Goal: Task Accomplishment & Management: Manage account settings

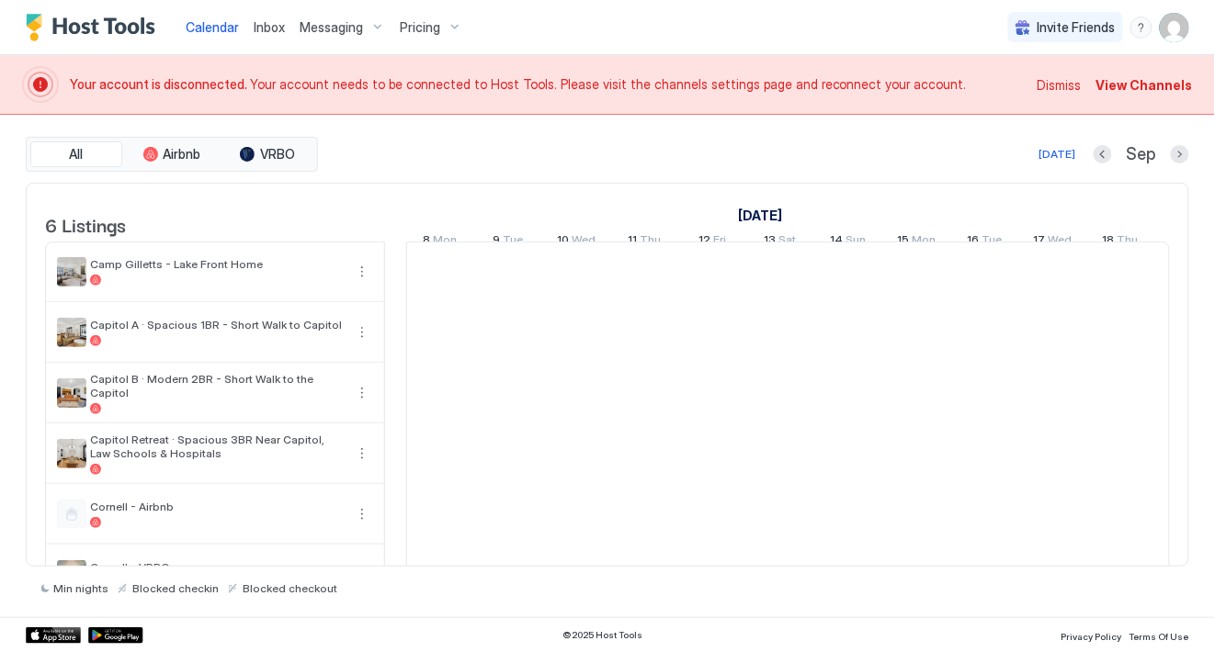
scroll to position [0, 1020]
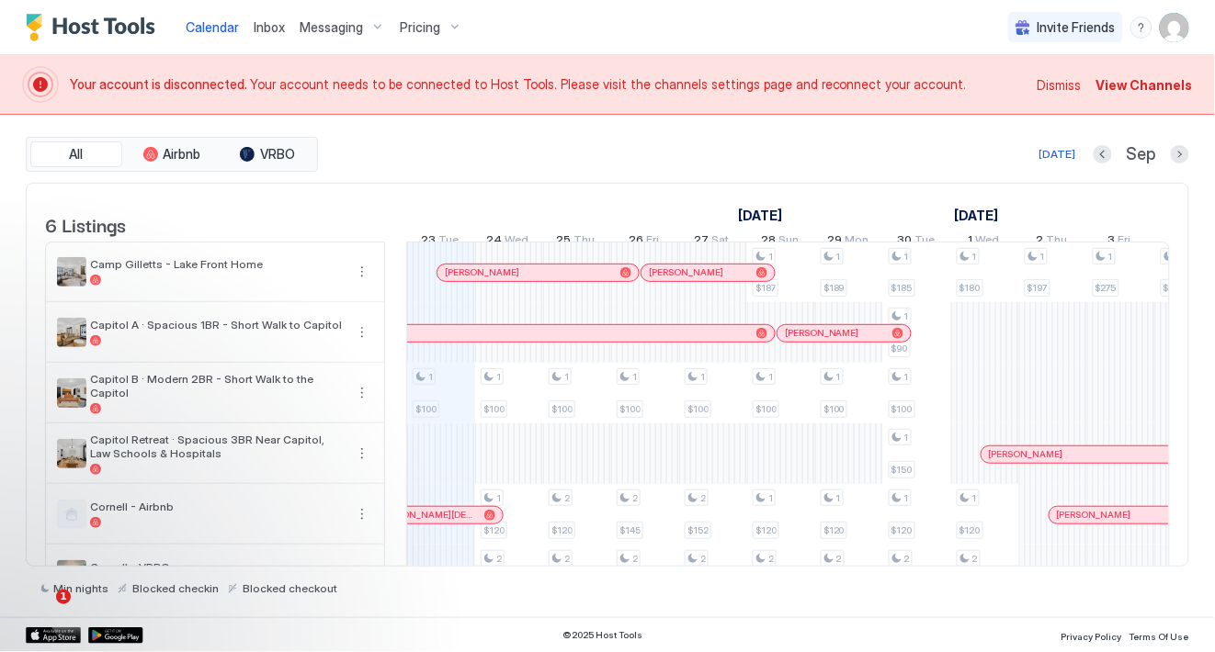
click at [573, 128] on div "All Airbnb VRBO [DATE] [DATE] Listings [DATE] [DATE] 8 Mon 9 Tue 10 Wed 11 Thu …" at bounding box center [607, 366] width 1163 height 503
click at [1170, 80] on span "View Channels" at bounding box center [1144, 84] width 96 height 19
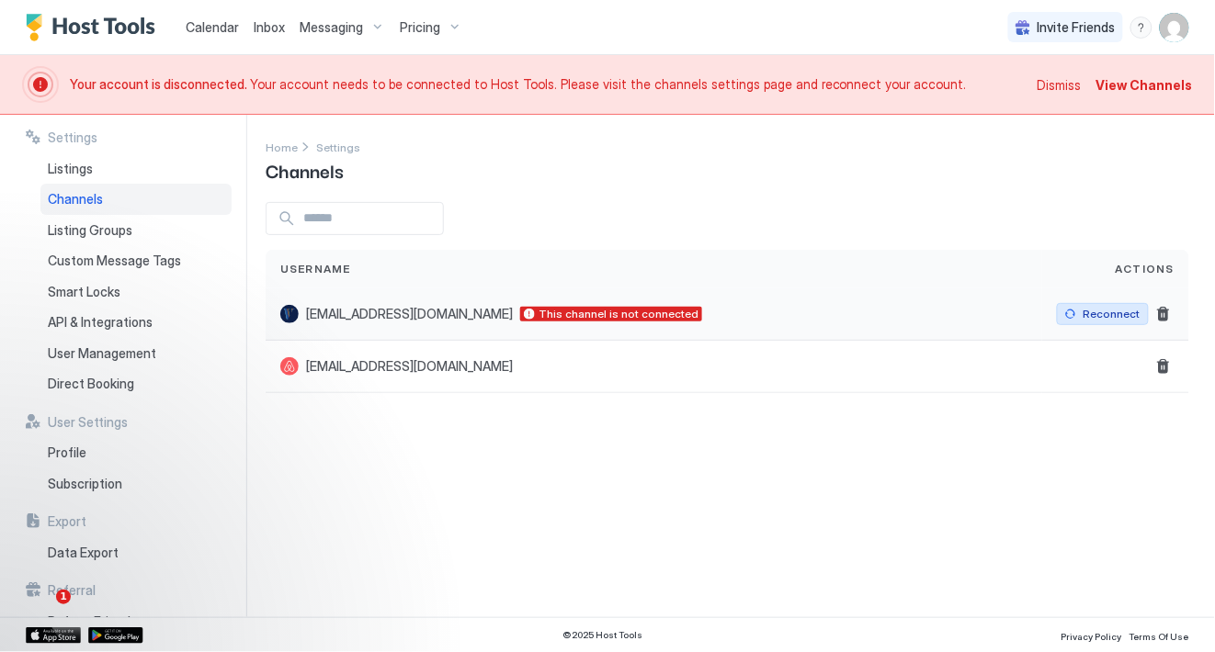
click at [1115, 314] on div "Reconnect" at bounding box center [1111, 314] width 57 height 17
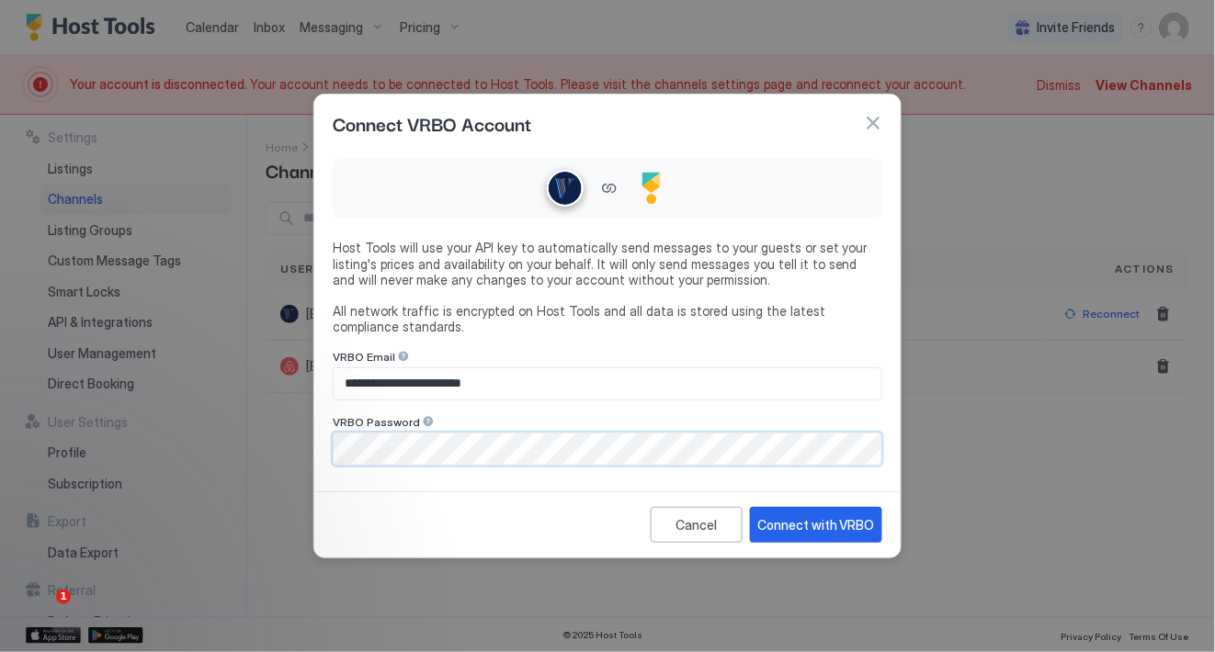
click at [0, 651] on com-1password-button at bounding box center [0, 652] width 0 height 0
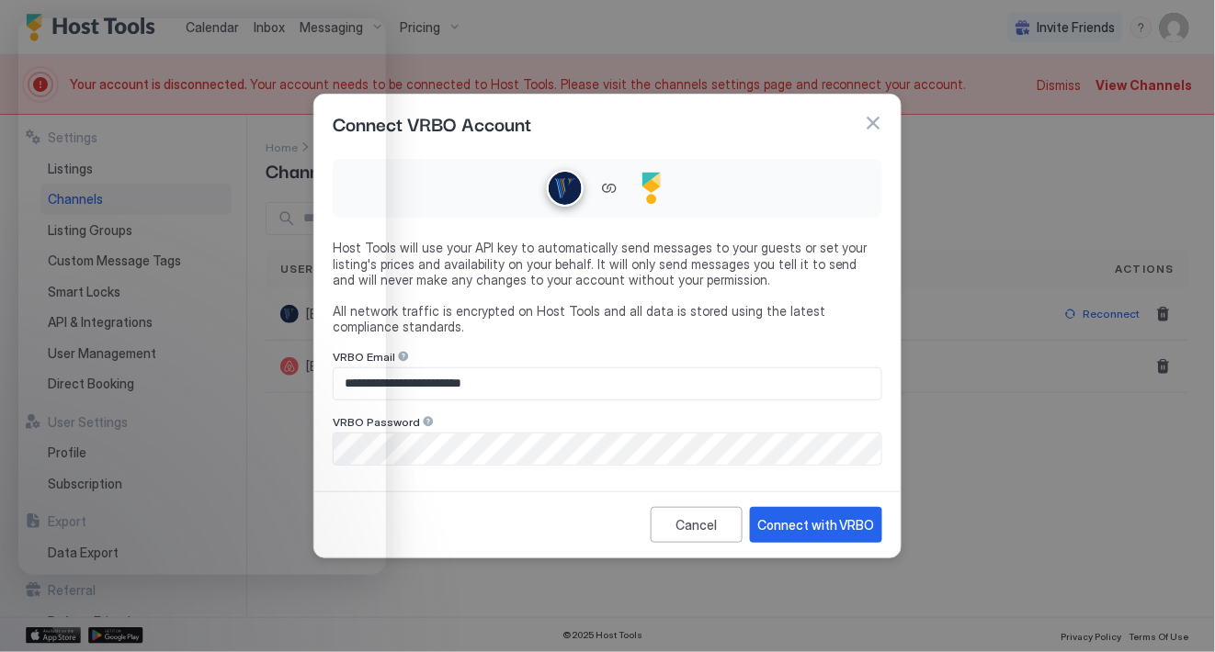
click at [551, 339] on div "**********" at bounding box center [607, 309] width 549 height 314
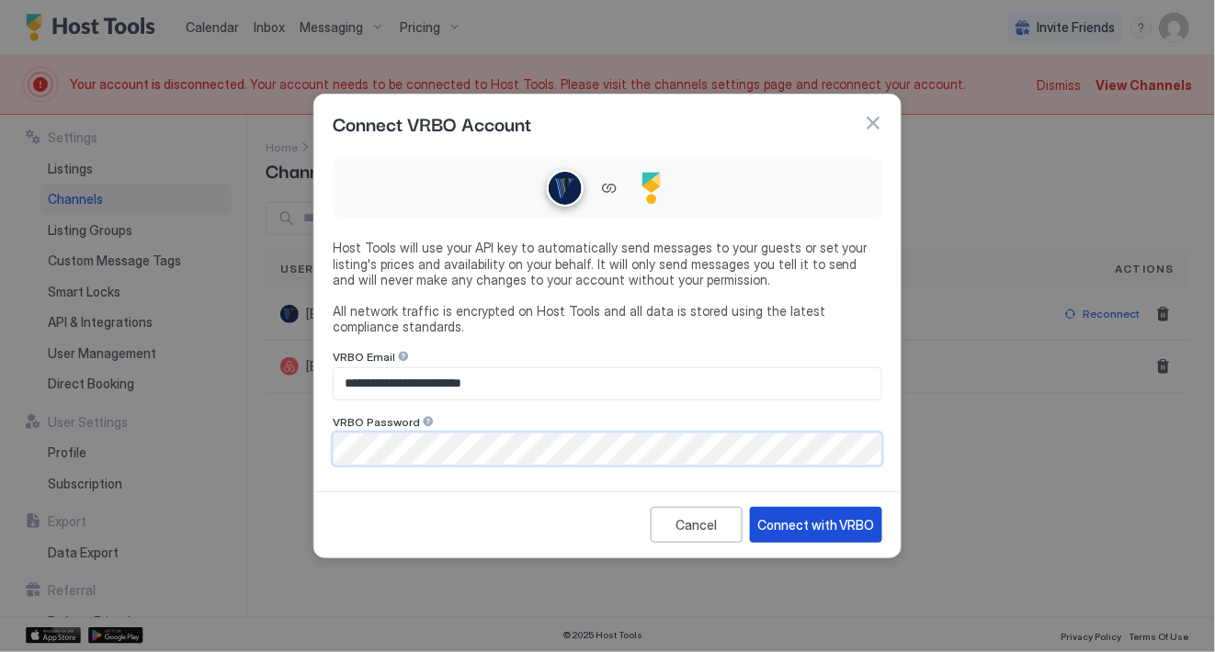
click at [800, 533] on div "Connect with VRBO" at bounding box center [816, 524] width 118 height 19
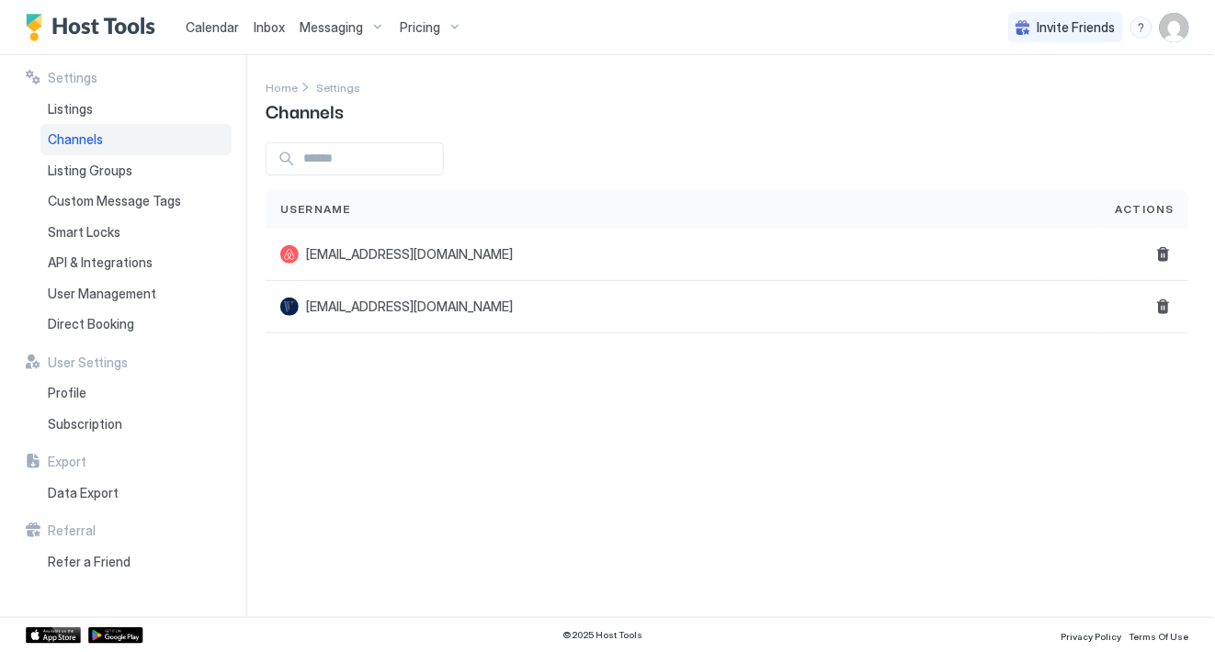
click at [35, 20] on img "Host Tools Logo" at bounding box center [95, 28] width 138 height 28
